Goal: Find specific page/section: Find specific page/section

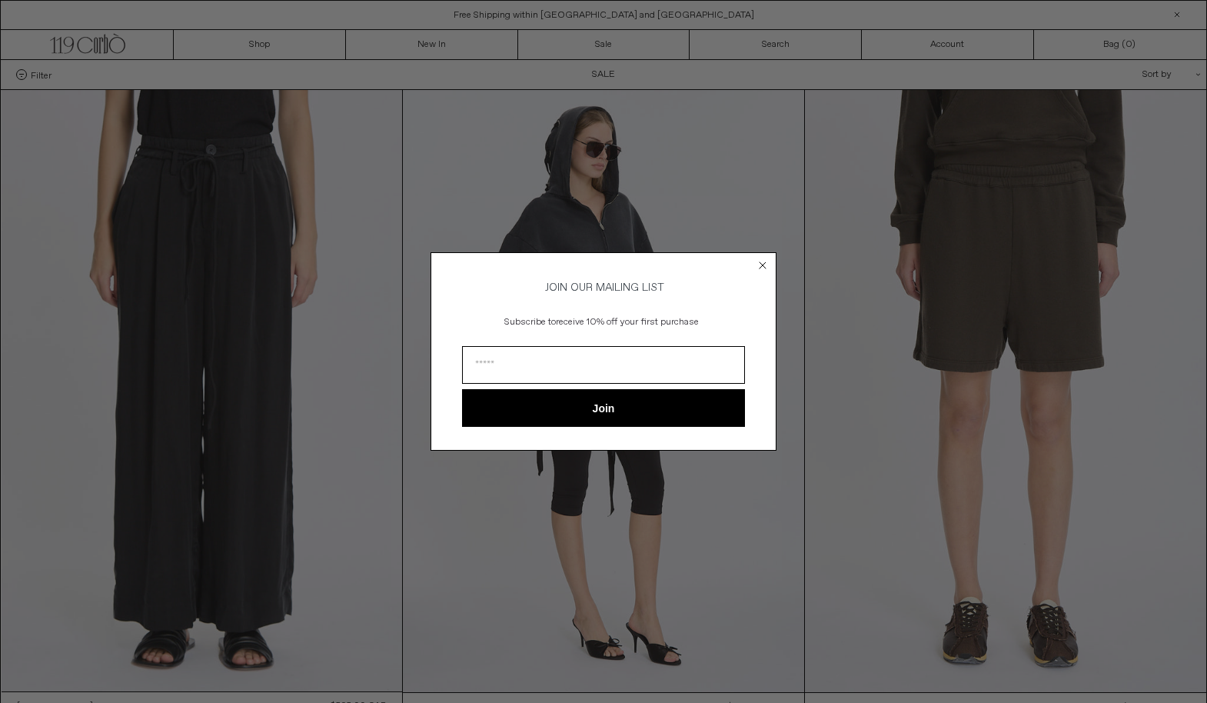
click at [761, 261] on circle "Close dialog" at bounding box center [763, 265] width 15 height 15
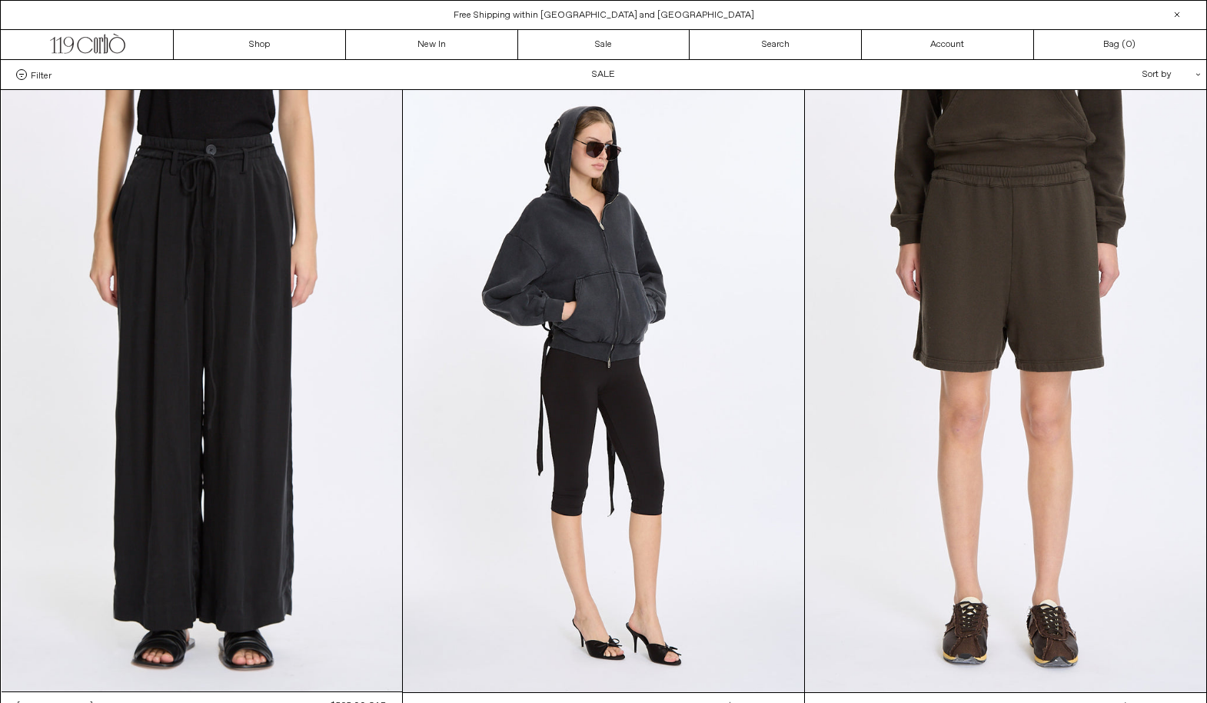
click at [1161, 74] on div "Sort by .cls-1{fill:#231f20}" at bounding box center [1122, 74] width 138 height 29
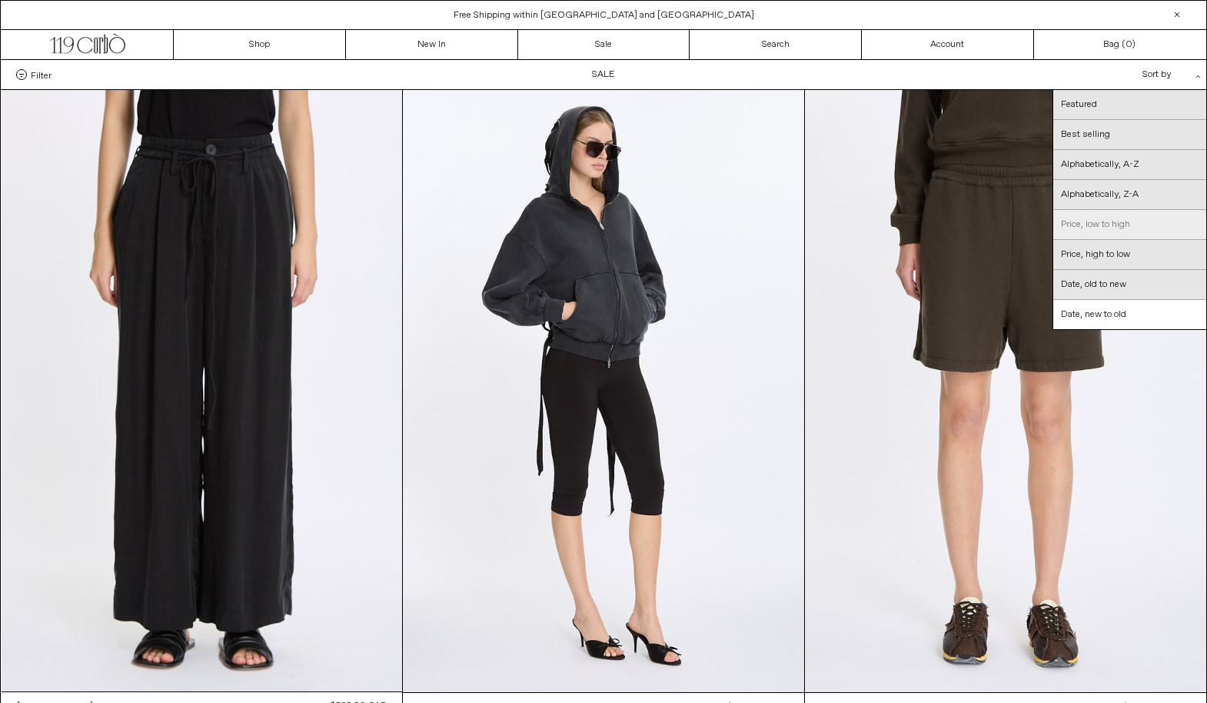
click at [1096, 225] on link "Price, low to high" at bounding box center [1130, 225] width 153 height 30
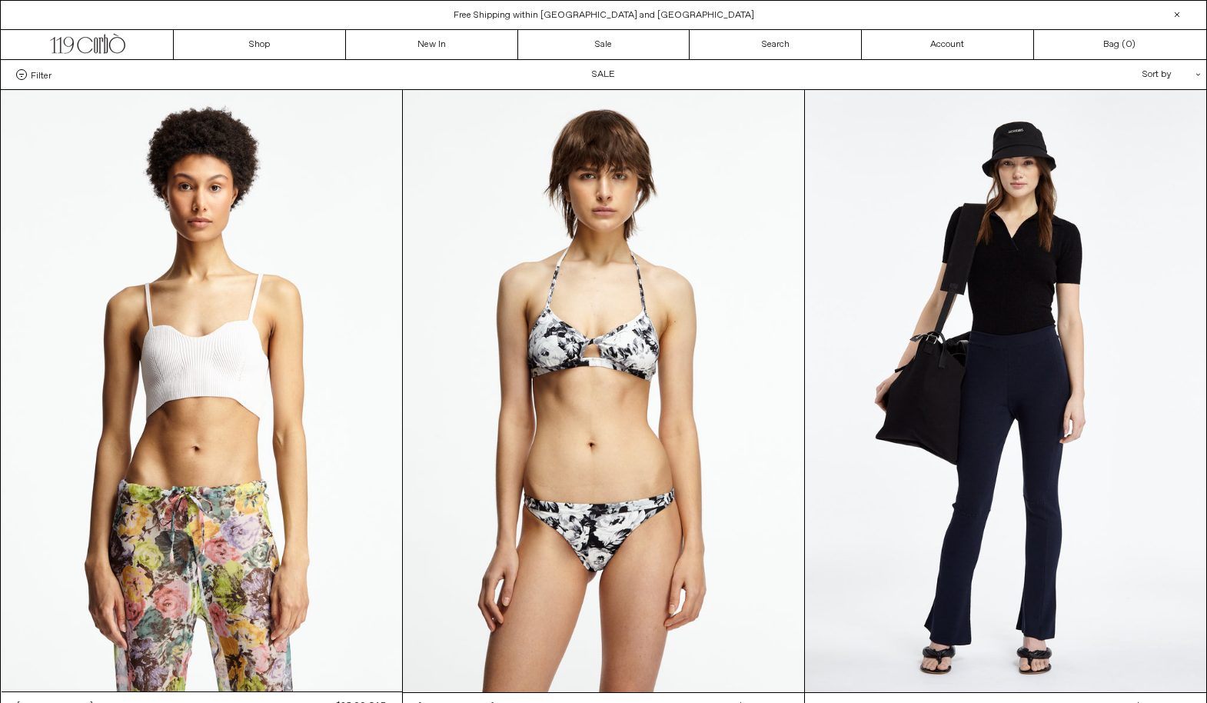
click at [24, 71] on span at bounding box center [21, 74] width 11 height 11
click at [0, 0] on select "**********" at bounding box center [0, 0] width 0 height 0
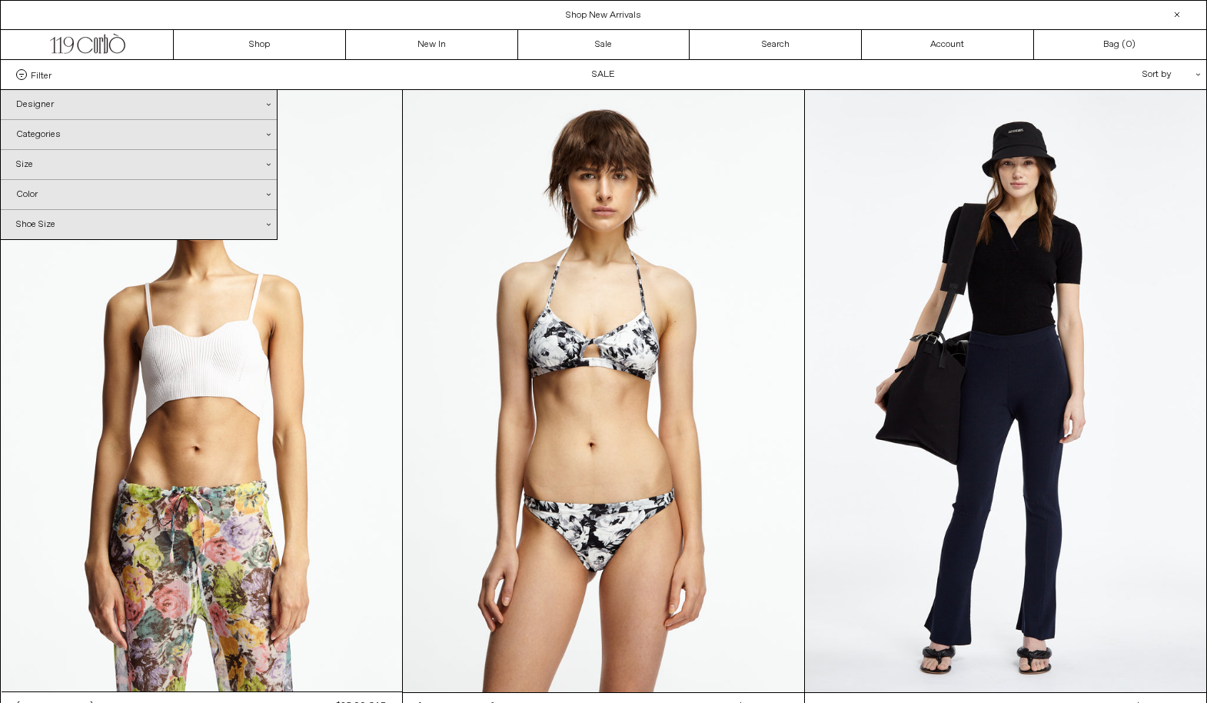
click at [42, 110] on div "Designer .cls-1{fill:#231f20}" at bounding box center [139, 104] width 276 height 29
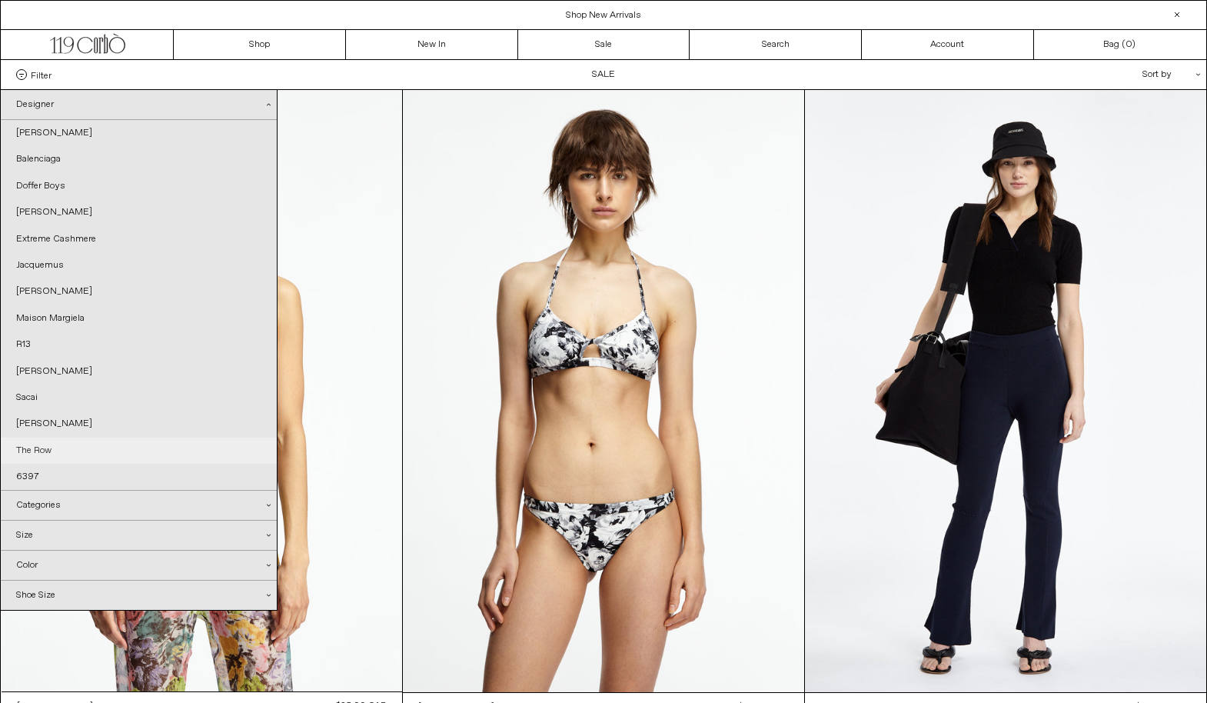
click at [58, 451] on link "The Row" at bounding box center [139, 451] width 276 height 26
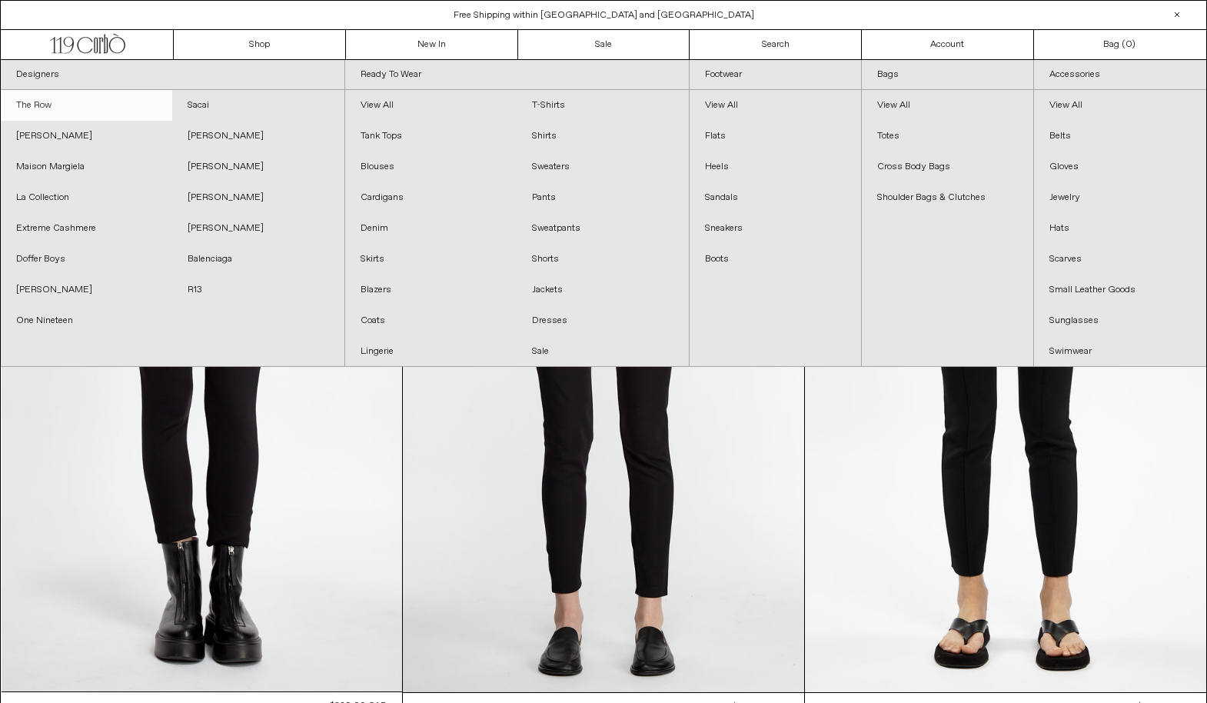
click at [46, 105] on link "The Row" at bounding box center [87, 105] width 172 height 31
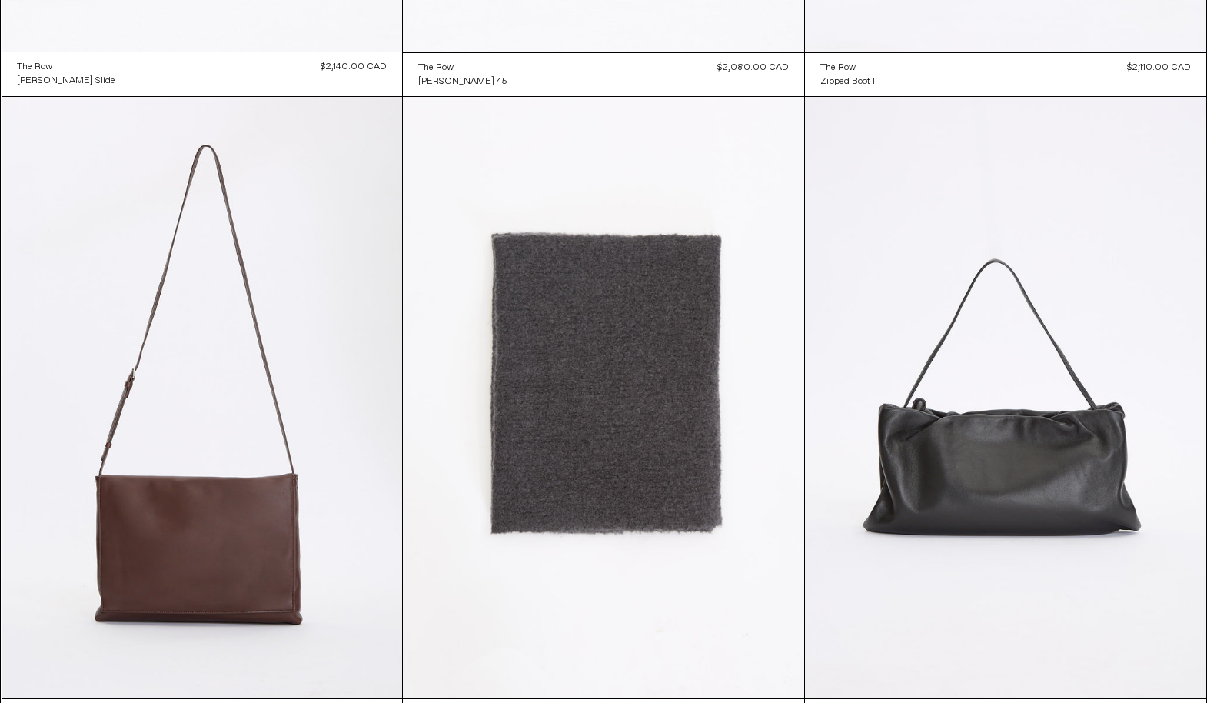
scroll to position [3335, 0]
